Goal: Transaction & Acquisition: Book appointment/travel/reservation

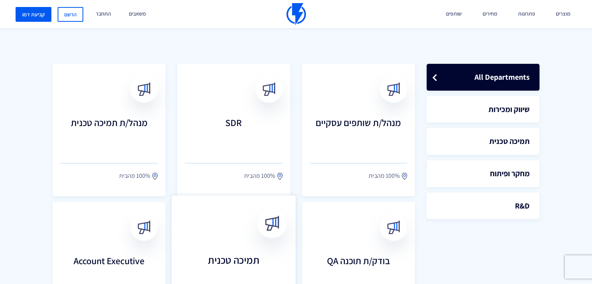
scroll to position [195, 0]
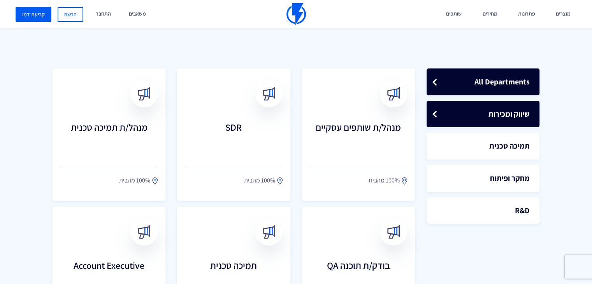
click at [478, 116] on link "שיווק ומכירות" at bounding box center [483, 114] width 113 height 27
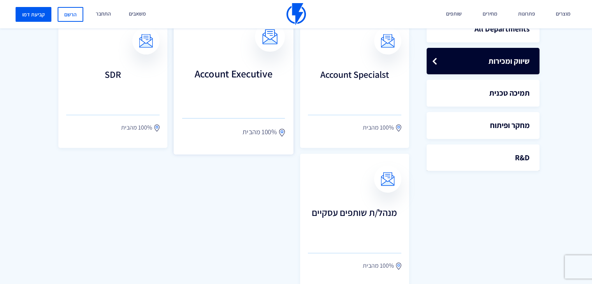
scroll to position [273, 0]
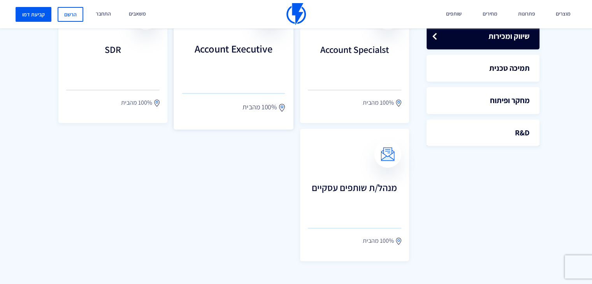
click at [231, 91] on link "Account Executive 100% מהבית" at bounding box center [234, 57] width 120 height 146
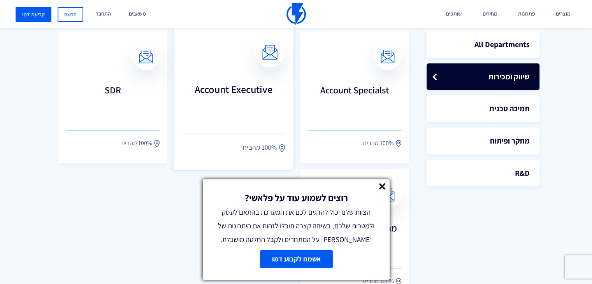
scroll to position [195, 0]
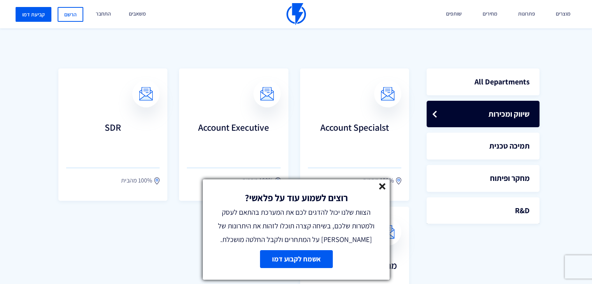
click at [383, 184] on line at bounding box center [382, 186] width 5 height 5
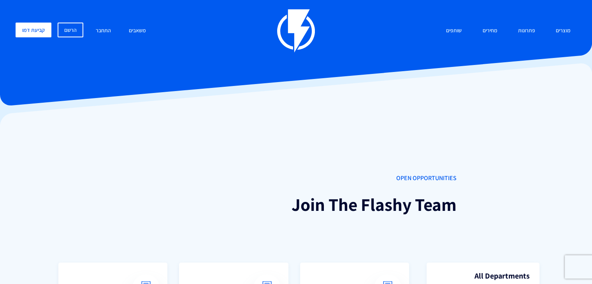
scroll to position [0, 0]
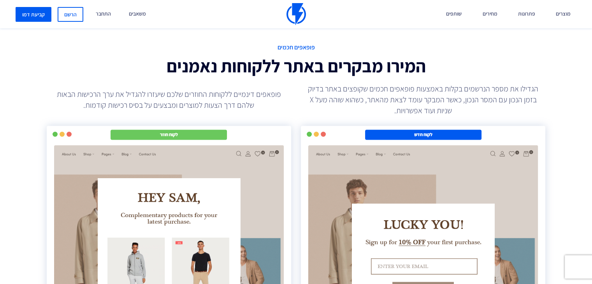
scroll to position [1305, 0]
click at [30, 22] on li "קביעת דמו" at bounding box center [34, 14] width 36 height 28
click at [36, 16] on link "קביעת דמו" at bounding box center [34, 14] width 36 height 15
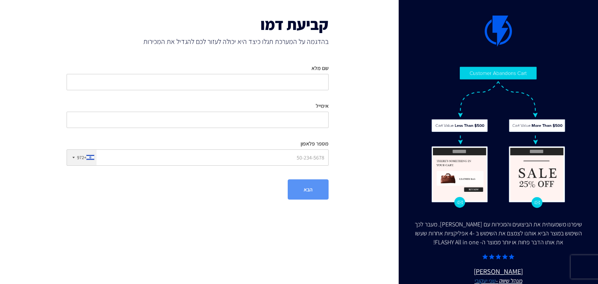
scroll to position [17, 0]
